Goal: Task Accomplishment & Management: Manage account settings

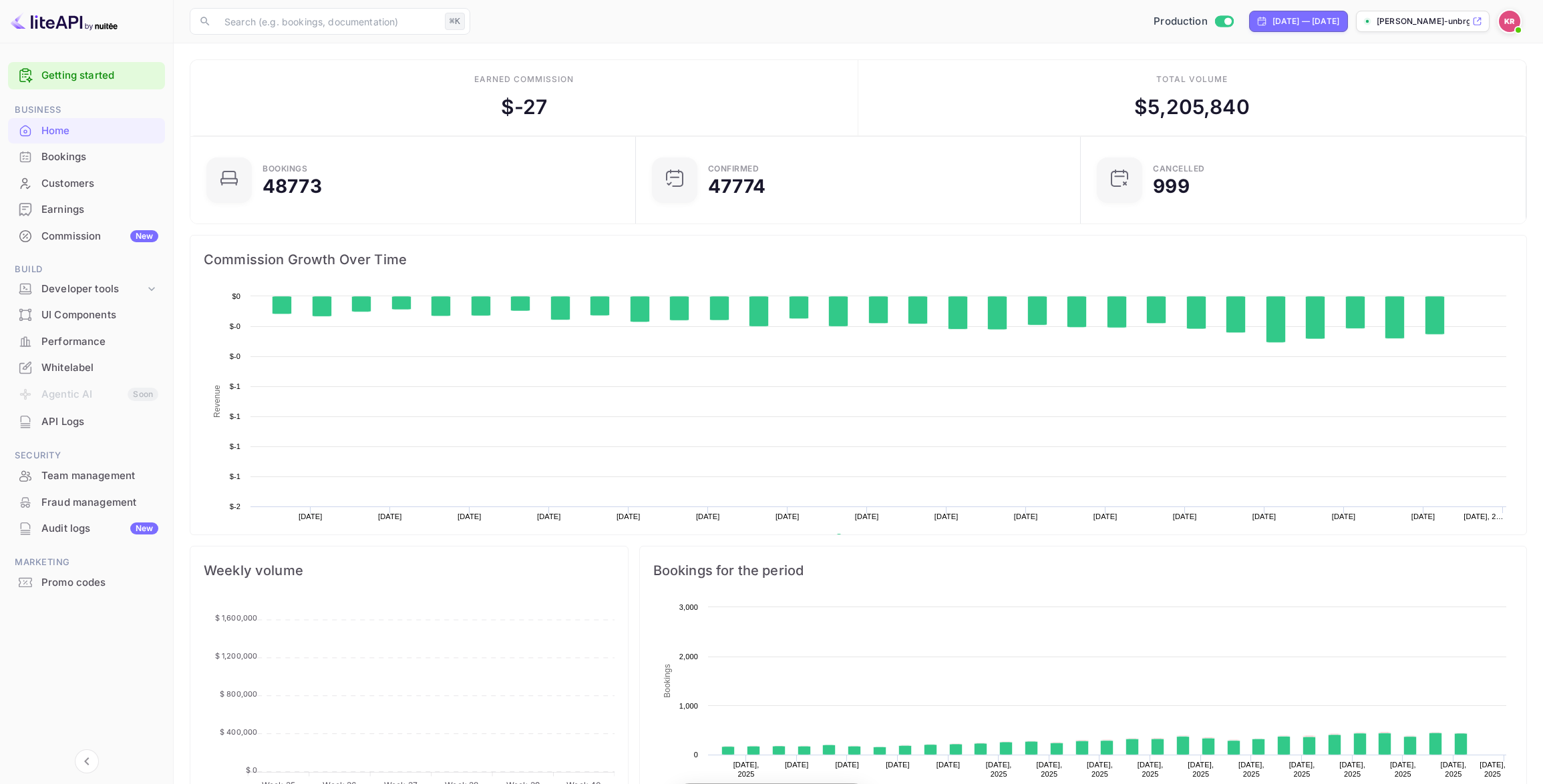
scroll to position [217, 437]
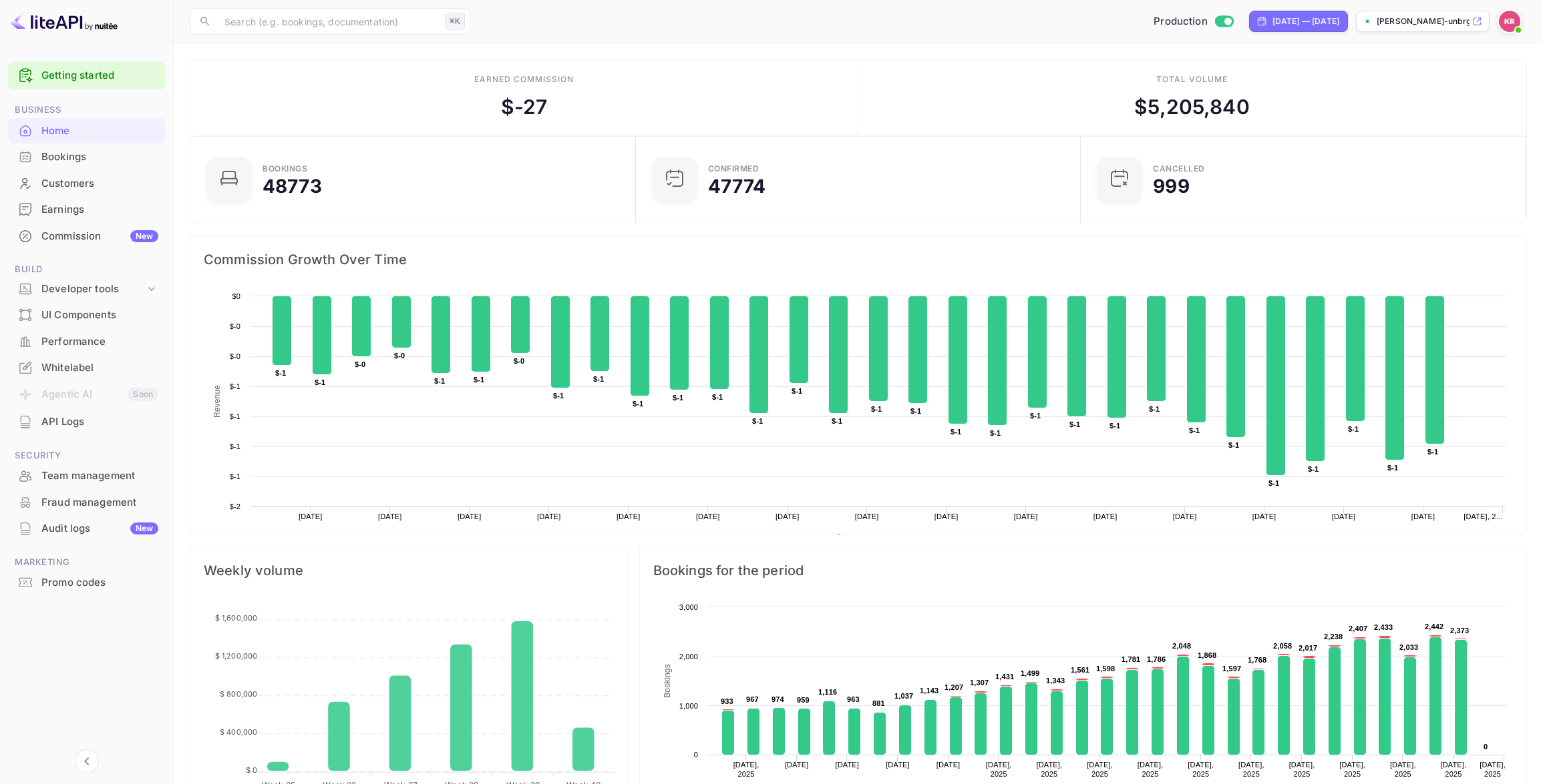
click at [87, 163] on div "Bookings" at bounding box center [100, 157] width 117 height 16
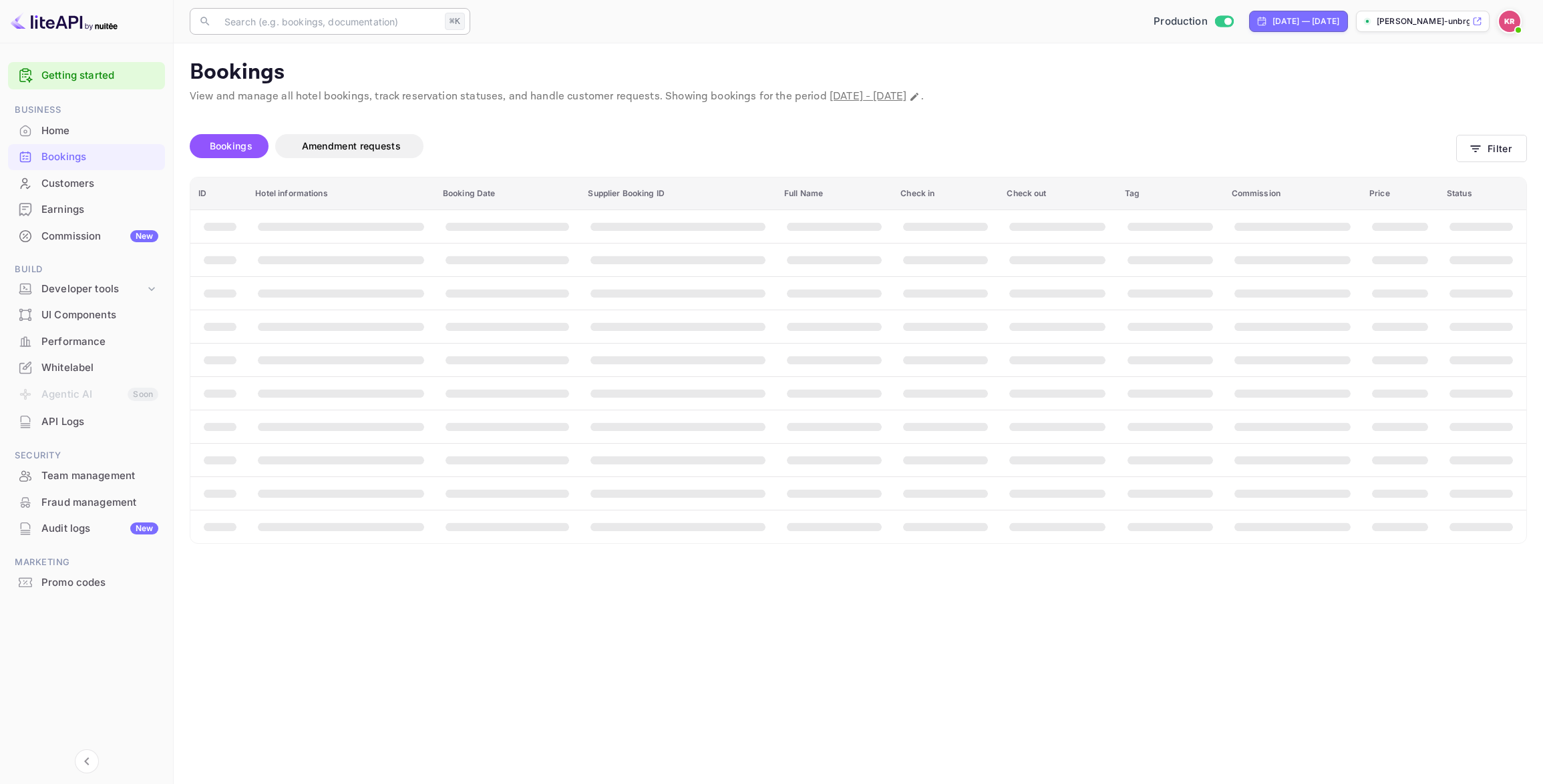
click at [263, 25] on input "text" at bounding box center [328, 22] width 223 height 27
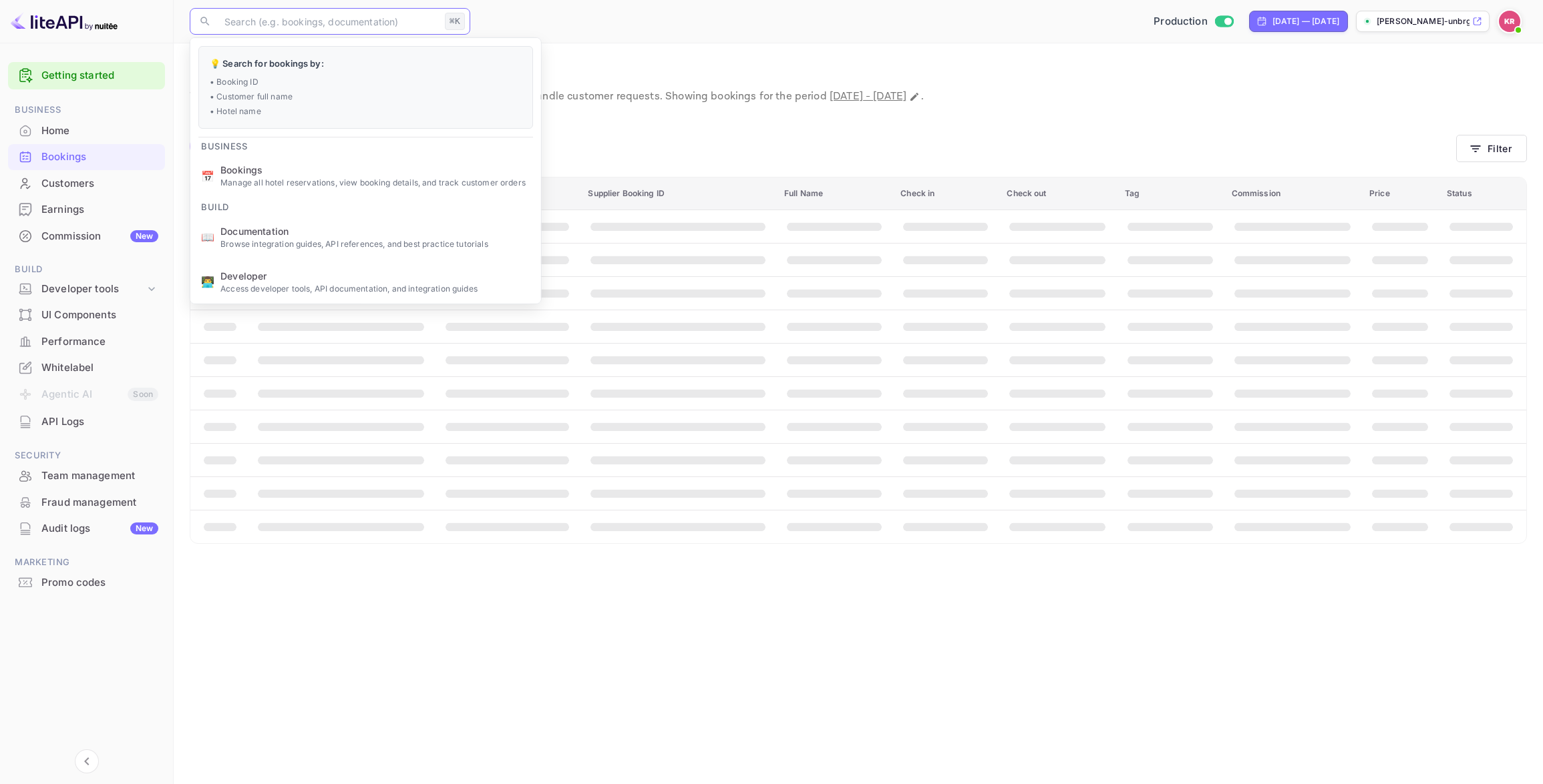
paste input "GC646c75K"
type input "GC646c75K"
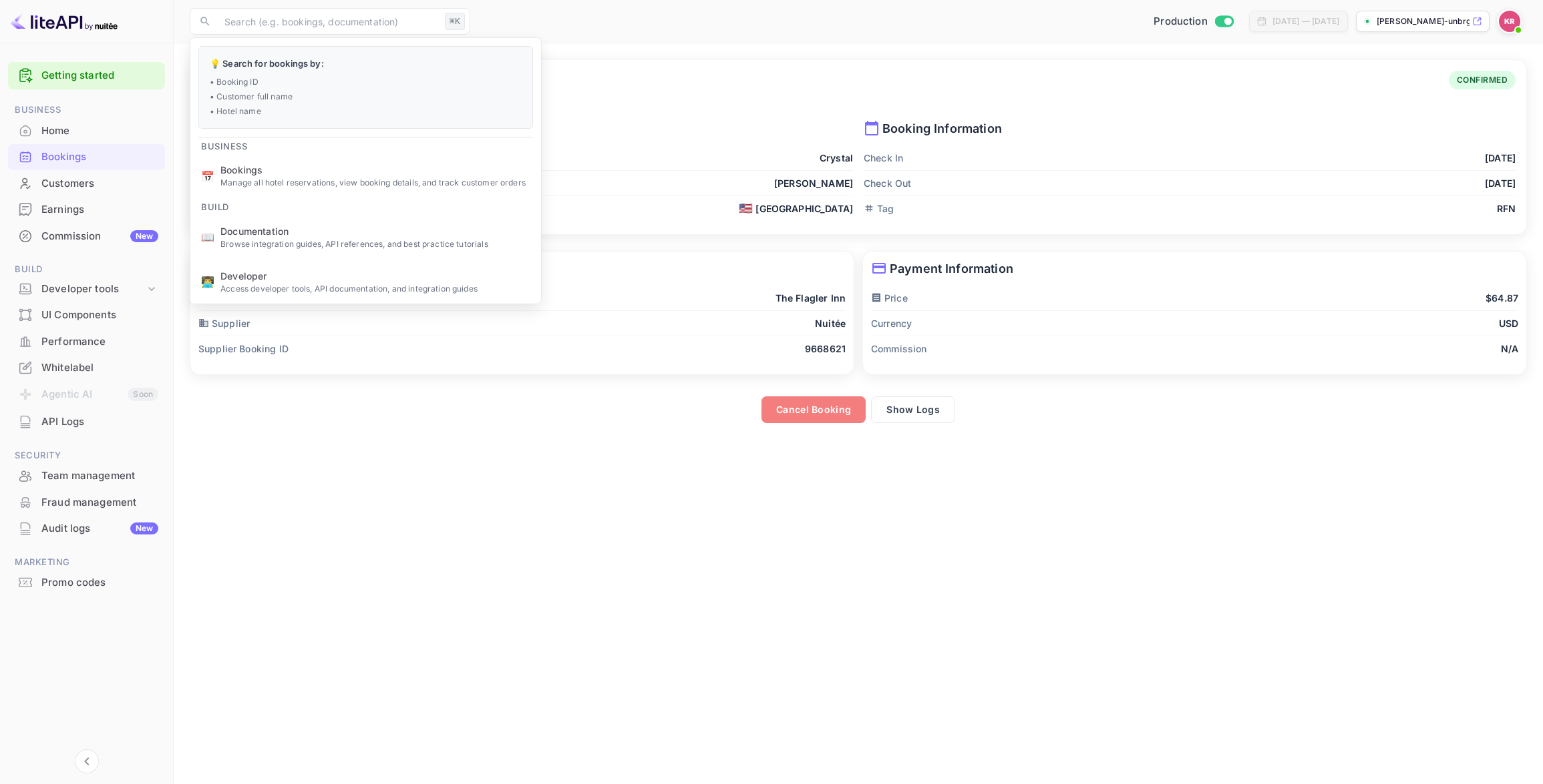
click at [830, 408] on button "Cancel Booking" at bounding box center [813, 410] width 105 height 27
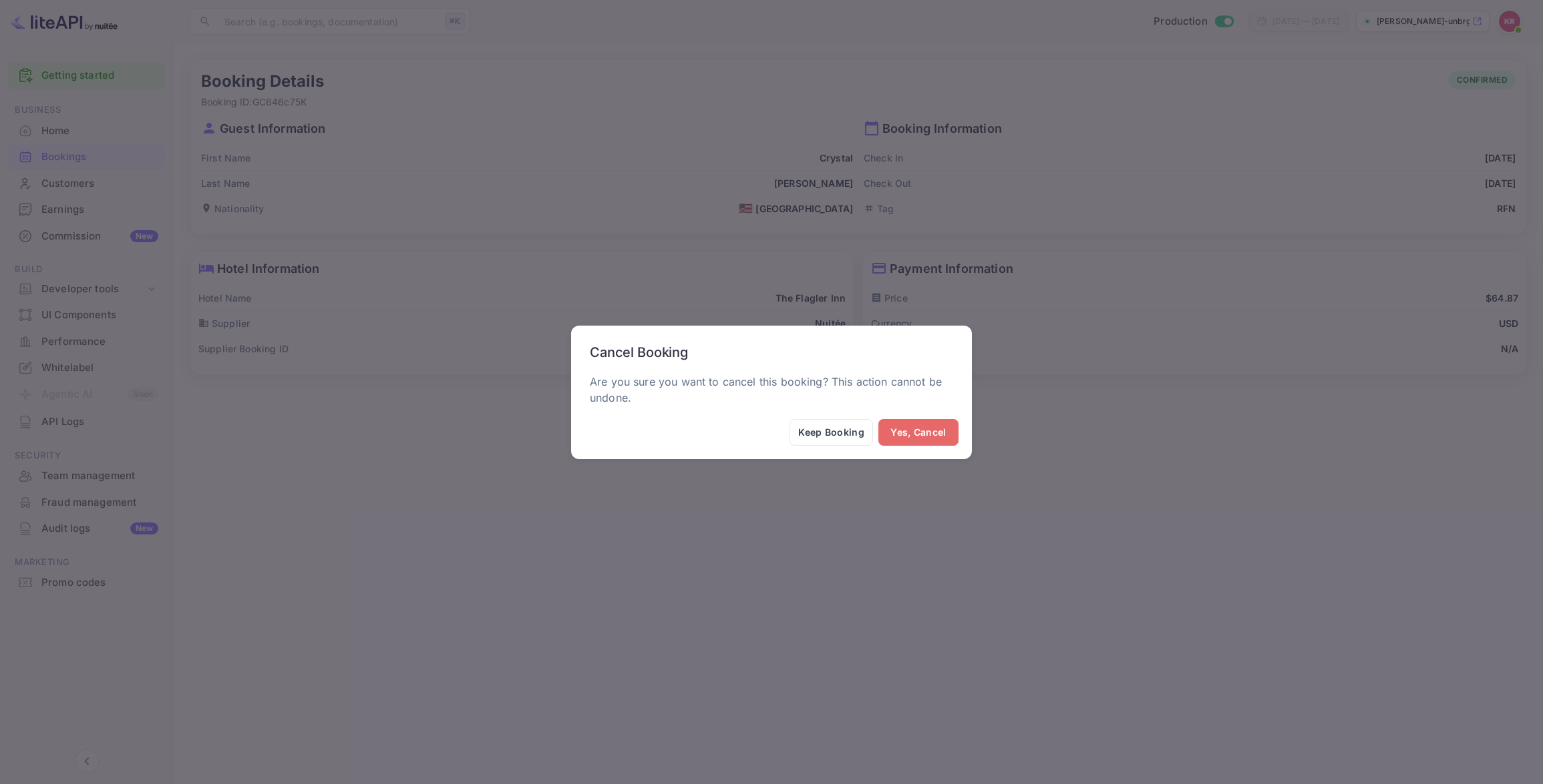
click at [915, 433] on button "Yes, Cancel" at bounding box center [918, 432] width 81 height 27
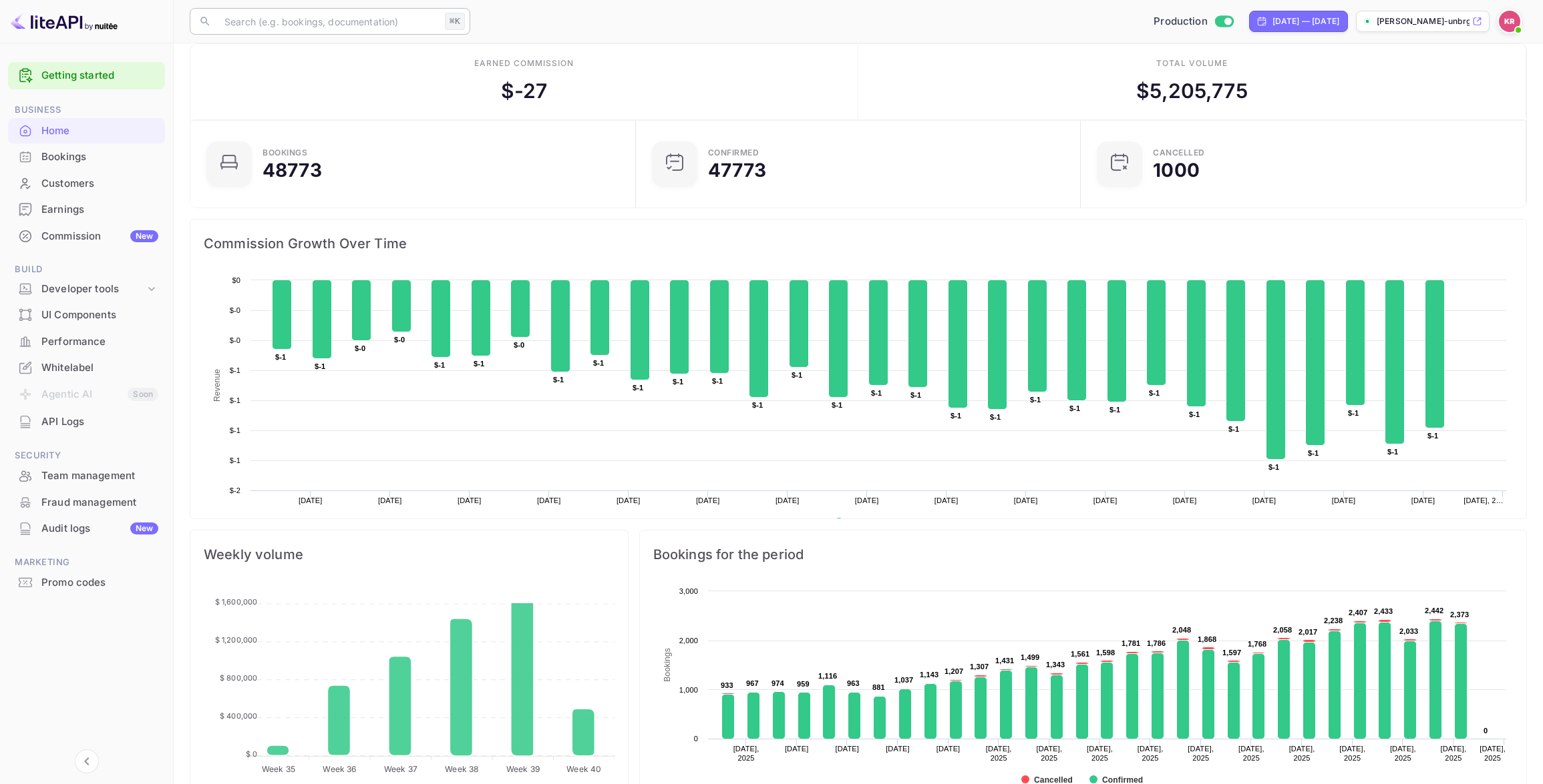
scroll to position [13, 0]
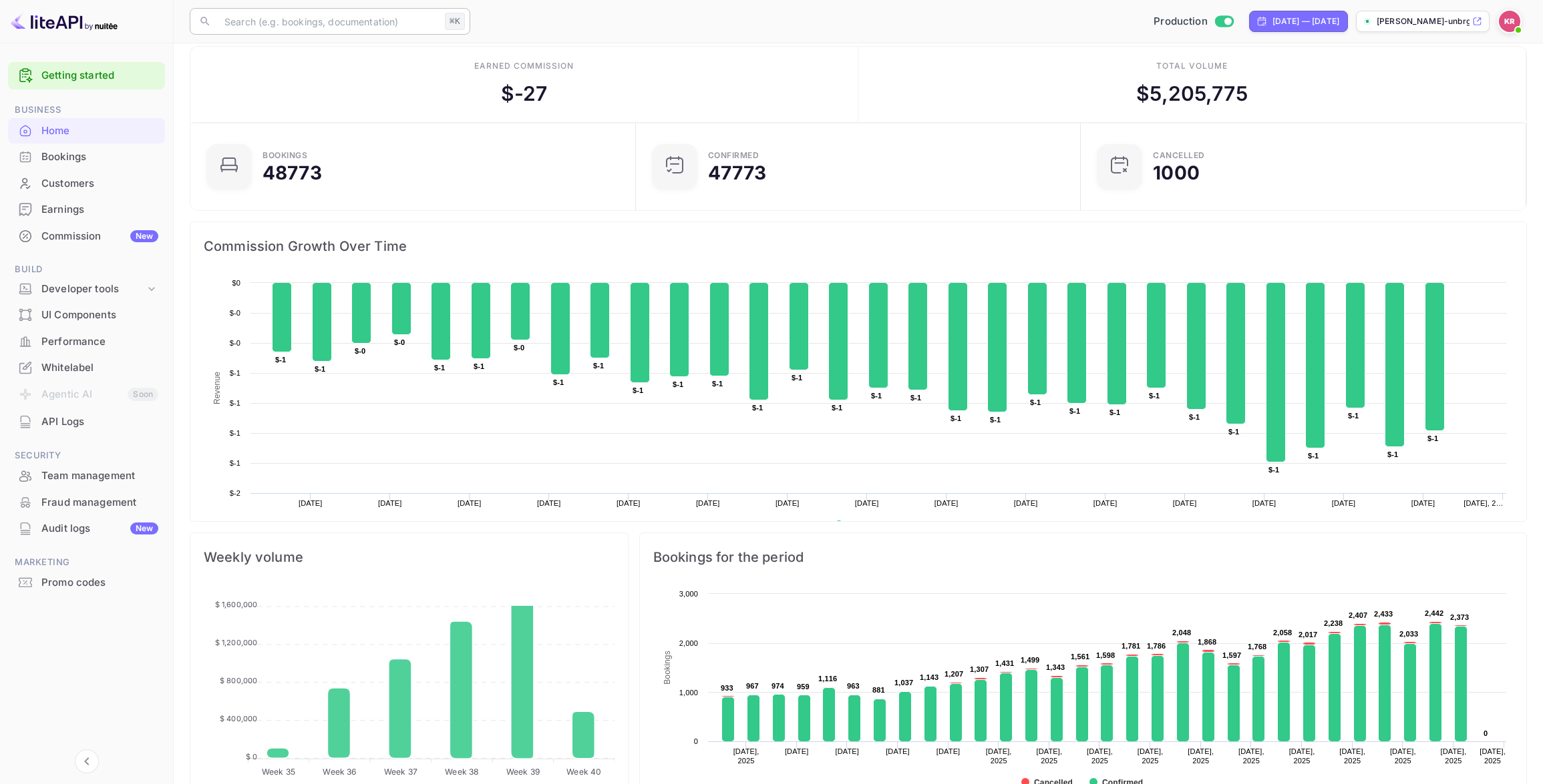
click at [244, 25] on input "text" at bounding box center [328, 22] width 223 height 27
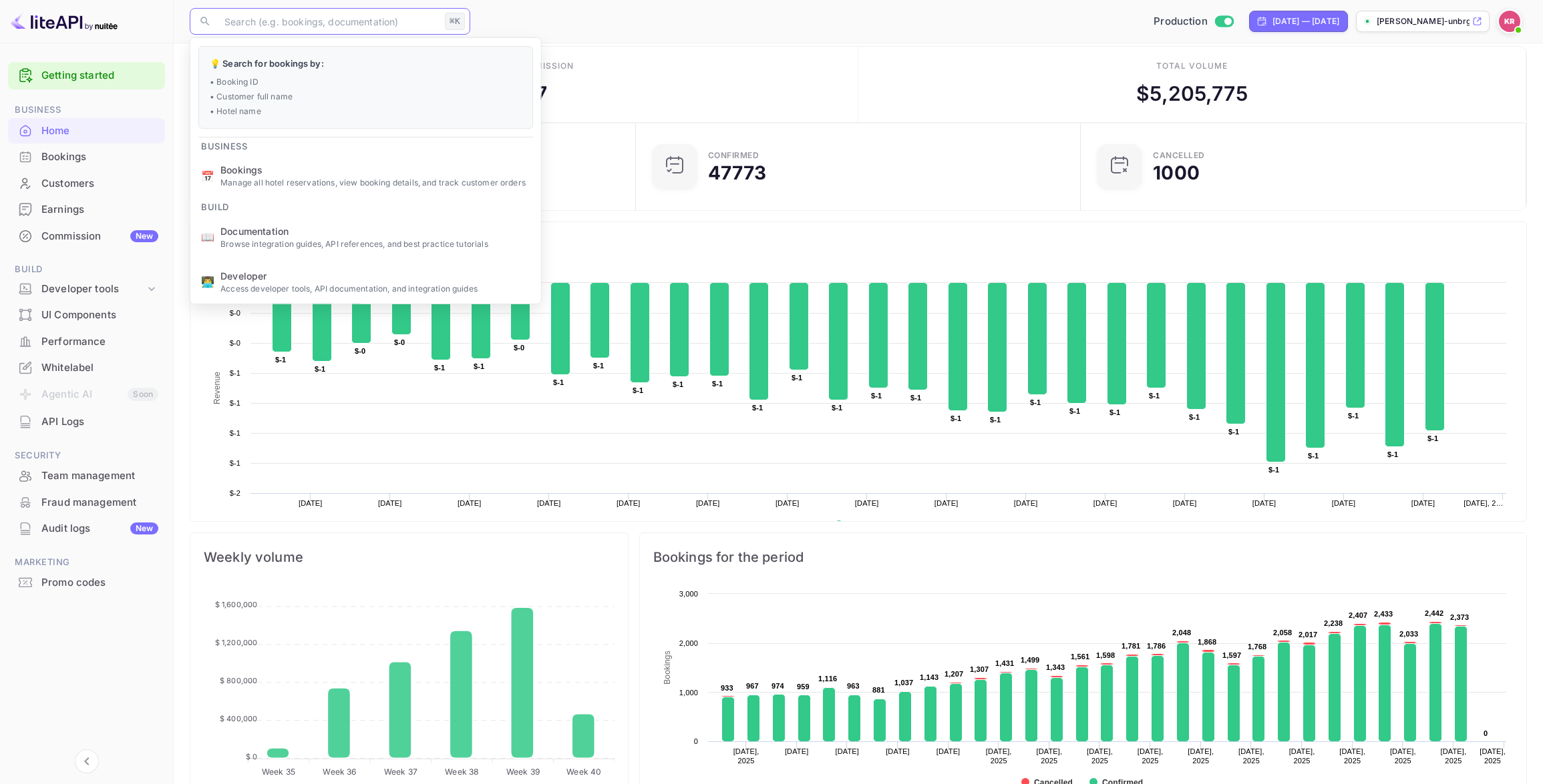
paste input "The Flagler Inn Hotel Address: 2700 N Ponce De Leon Blvd Hotel City: St. August…"
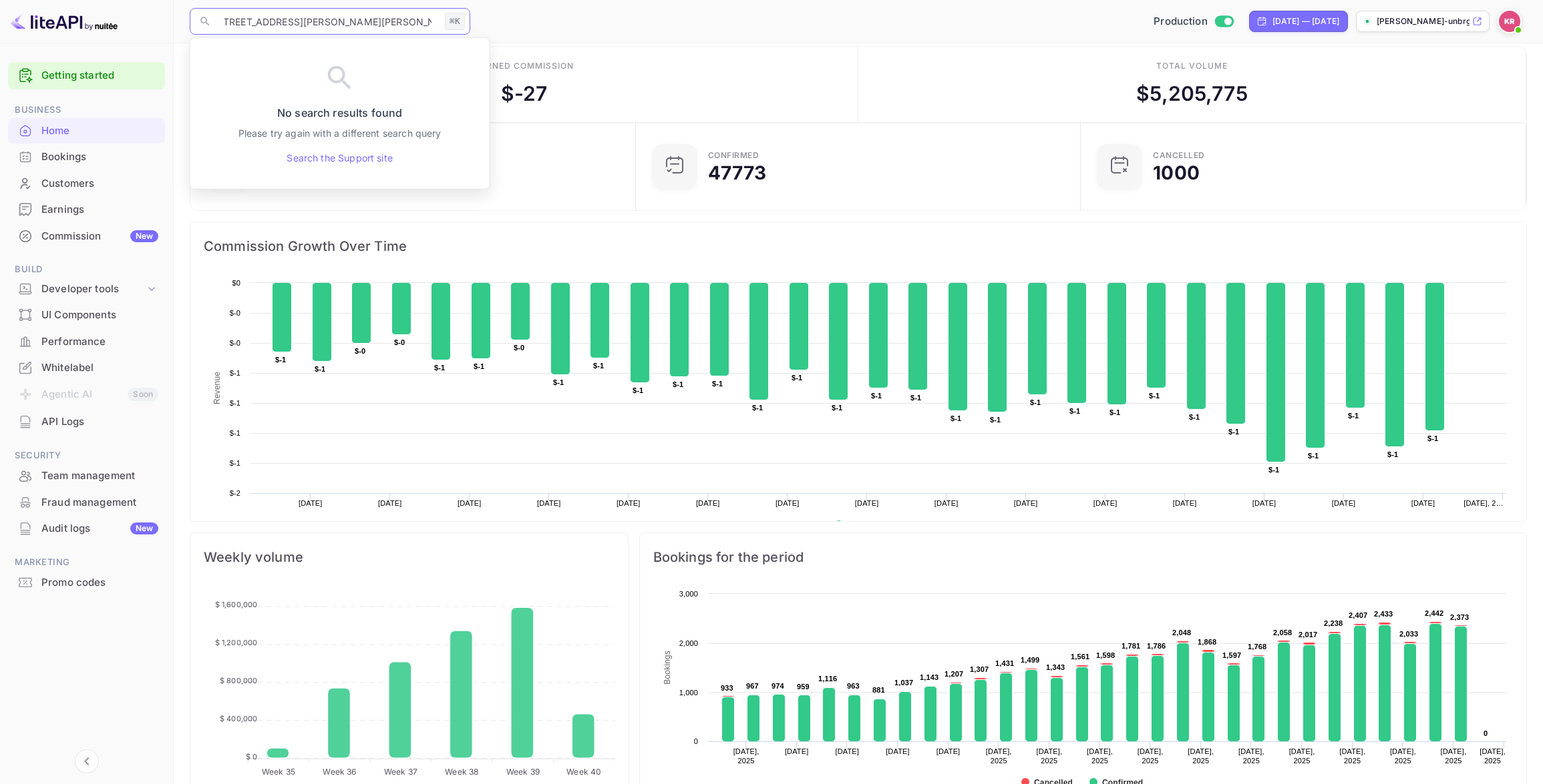
type input "The Flagler Inn Hotel Address: 2700 N Ponce De Leon Blvd Hotel City: St. August…"
click at [453, 22] on div "⌘K" at bounding box center [455, 21] width 20 height 17
click at [463, 22] on div "⌘K" at bounding box center [455, 21] width 20 height 17
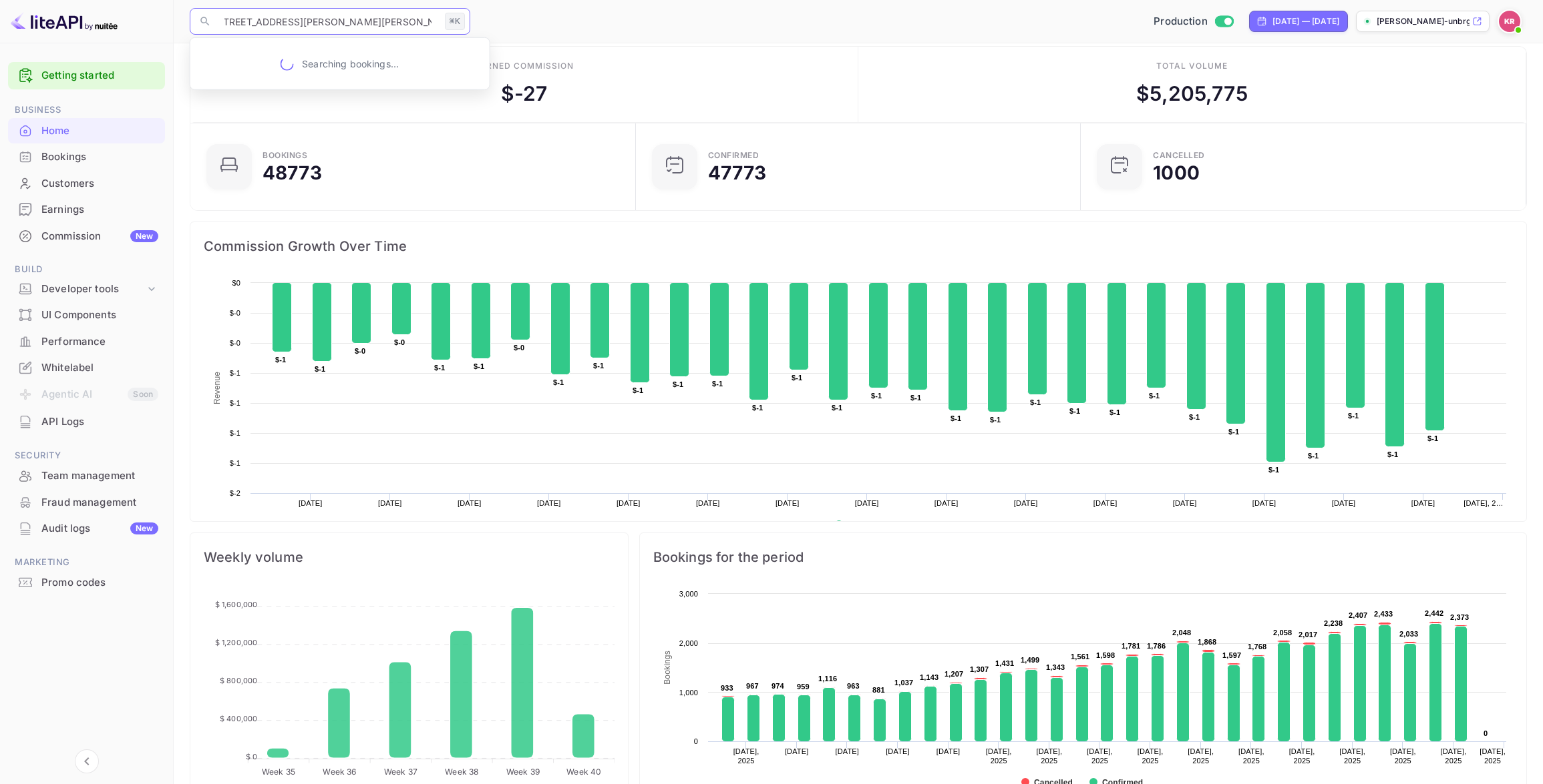
drag, startPoint x: 227, startPoint y: 19, endPoint x: 546, endPoint y: 26, distance: 319.1
click at [546, 26] on div "​ The Flagler Inn Hotel Address: 2700 N Ponce De Leon Blvd Hotel City: St. Augu…" at bounding box center [857, 21] width 1369 height 42
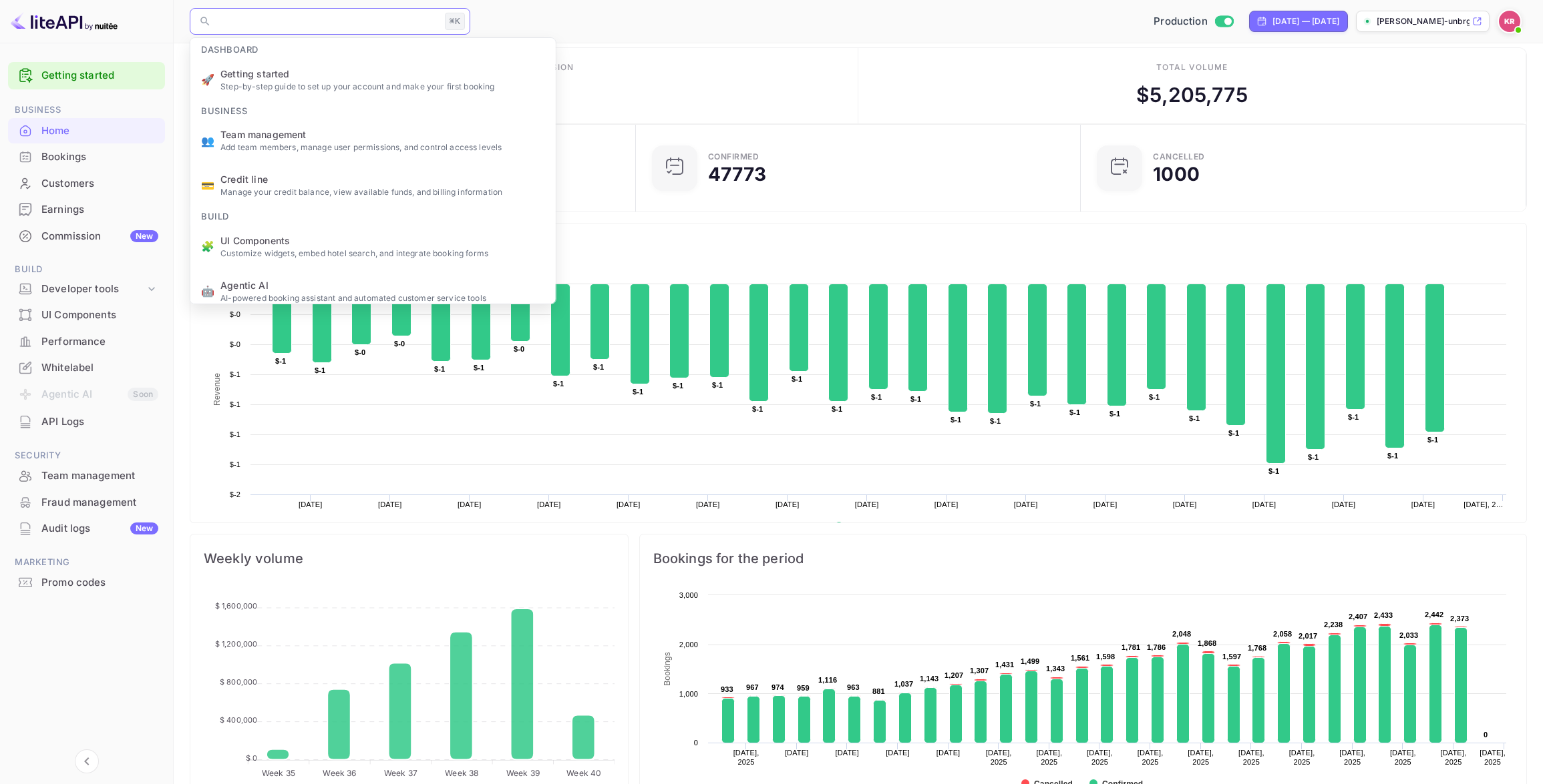
click at [228, 20] on input "text" at bounding box center [328, 22] width 223 height 27
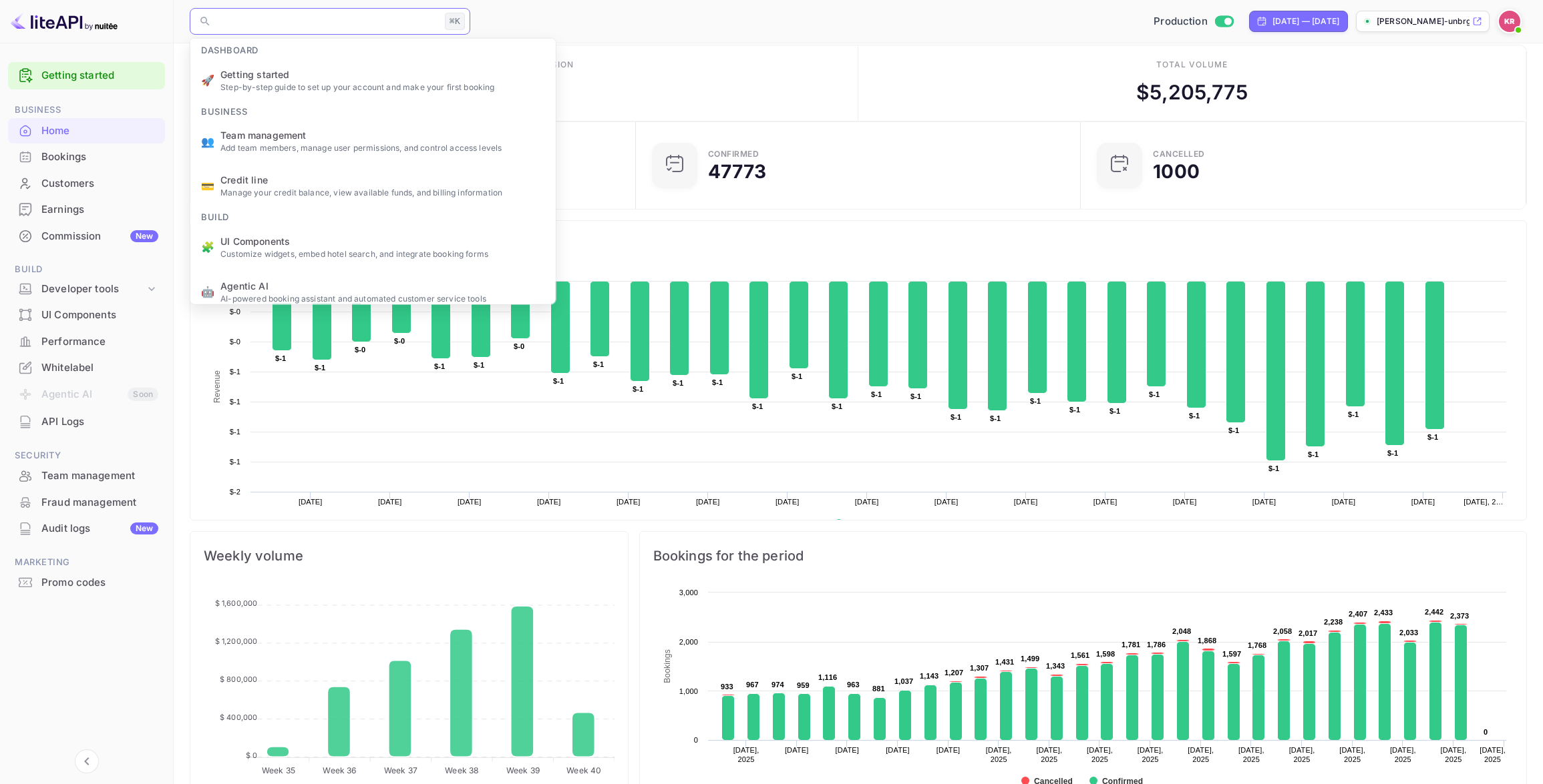
scroll to position [16, 0]
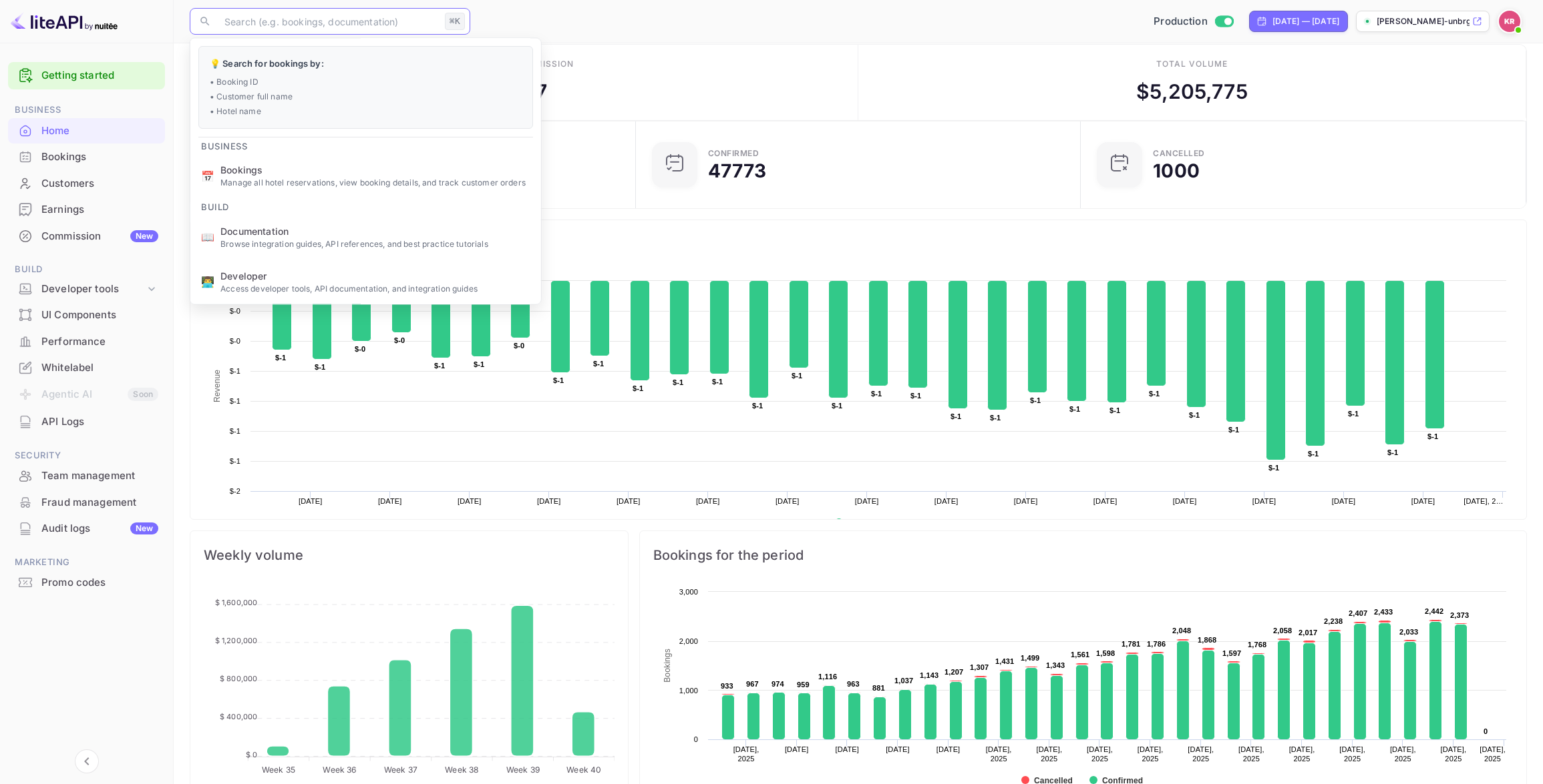
paste input "GC646c75K"
type input "GC646c75K"
